Goal: Register for event/course

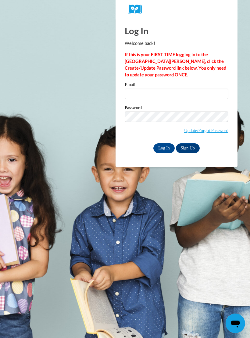
click at [140, 94] on input "Email" at bounding box center [177, 94] width 104 height 10
type input "mahsachalabi7176@gmail.com"
click at [164, 148] on input "Log In" at bounding box center [164, 148] width 21 height 10
click at [162, 148] on input "Log In" at bounding box center [164, 148] width 21 height 10
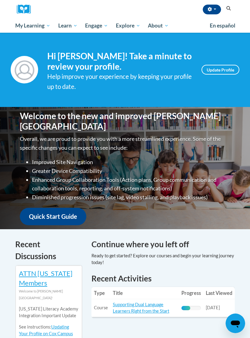
click at [0, 0] on span "Early Care and Learning" at bounding box center [0, 0] width 0 height 0
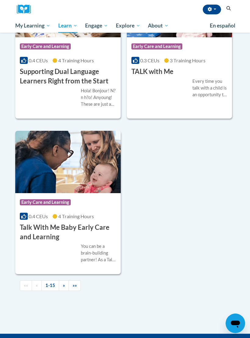
scroll to position [1335, 0]
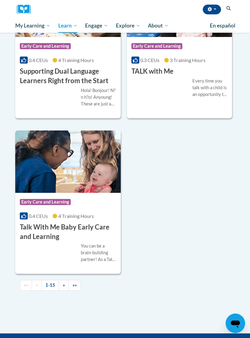
click at [92, 86] on h3 "Supporting Dual Language Learners Right from the Start" at bounding box center [68, 76] width 97 height 19
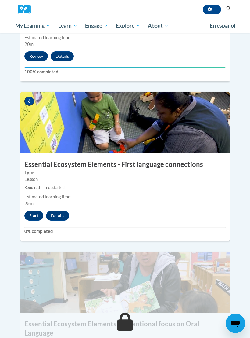
scroll to position [916, 0]
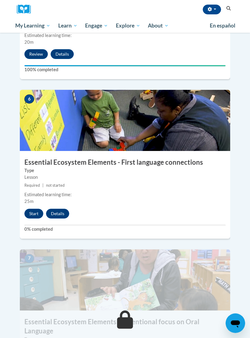
click at [32, 209] on button "Start" at bounding box center [33, 214] width 19 height 10
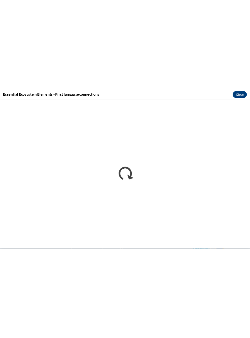
scroll to position [916, 0]
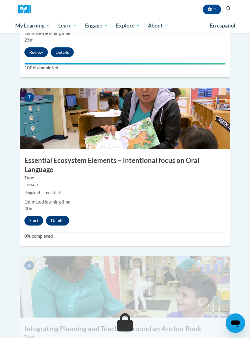
click at [33, 216] on button "Start" at bounding box center [33, 221] width 19 height 10
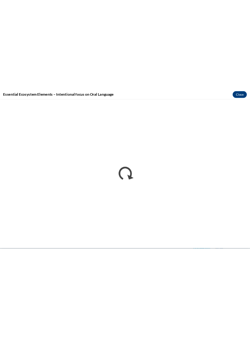
scroll to position [1067, 0]
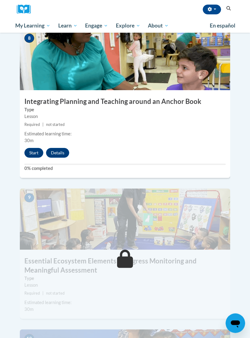
scroll to position [1305, 0]
click at [31, 148] on button "Start" at bounding box center [33, 153] width 19 height 10
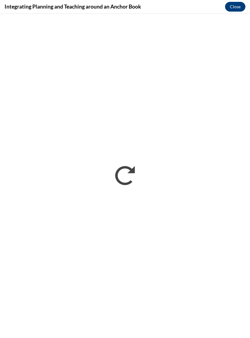
scroll to position [0, 0]
